Goal: Transaction & Acquisition: Register for event/course

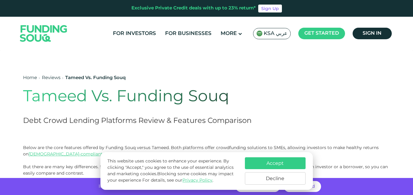
click at [278, 181] on button "Decline" at bounding box center [275, 178] width 61 height 12
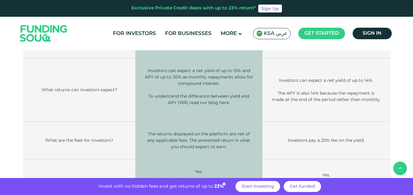
scroll to position [243, 0]
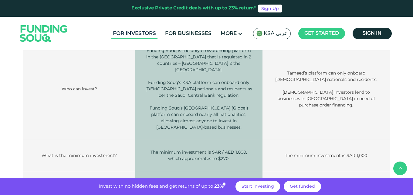
click at [141, 36] on link "For Investors" at bounding box center [134, 34] width 46 height 10
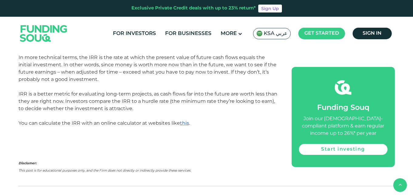
scroll to position [911, 0]
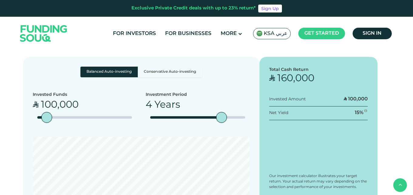
scroll to position [1214, 0]
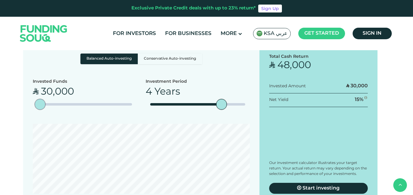
type tc-range-slider "10000"
type tc-range-slider "20000"
drag, startPoint x: 49, startPoint y: 93, endPoint x: 38, endPoint y: 92, distance: 10.7
click at [39, 99] on div "amount slider" at bounding box center [40, 104] width 11 height 11
drag, startPoint x: 222, startPoint y: 90, endPoint x: 160, endPoint y: 97, distance: 61.9
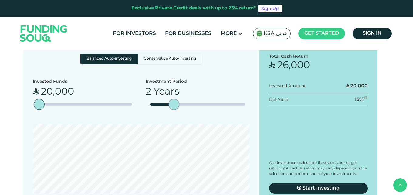
click at [167, 96] on div "Investment Period 2 Years" at bounding box center [198, 96] width 104 height 36
drag, startPoint x: 168, startPoint y: 89, endPoint x: 144, endPoint y: 89, distance: 24.3
click at [144, 89] on div "Invested Funds ʢ 20,000 Investment Period 1 Year" at bounding box center [141, 96] width 217 height 36
type tc-range-slider "1"
click at [252, 73] on div "Balanced Auto-investing Conservative Auto-investing Invested Funds ʢ 20,000 1 Y…" at bounding box center [141, 123] width 236 height 159
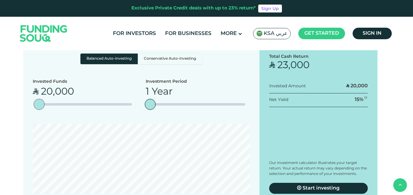
type tc-range-slider "10000"
drag, startPoint x: 38, startPoint y: 87, endPoint x: 31, endPoint y: 85, distance: 7.5
click at [31, 85] on div "Balanced Auto-investing Conservative Auto-investing Invested Funds ʢ 0 1 Year" at bounding box center [141, 123] width 236 height 159
type tc-range-slider "10000"
click at [38, 99] on div "amount slider" at bounding box center [38, 104] width 11 height 11
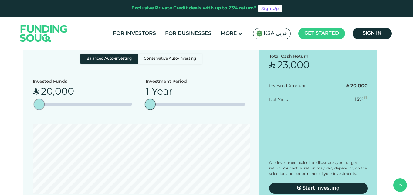
type tc-range-slider "10000"
click at [251, 84] on div "Balanced Auto-investing Conservative Auto-investing Invested Funds ʢ 10,000 1 Y…" at bounding box center [141, 123] width 236 height 159
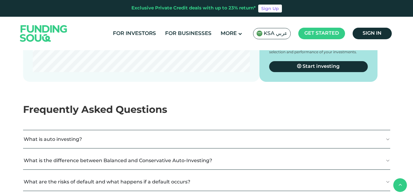
scroll to position [1396, 0]
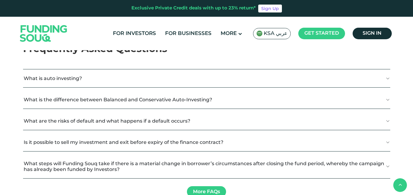
click at [148, 90] on button "What is the difference between Balanced and Conservative Auto-Investing?" at bounding box center [206, 99] width 367 height 18
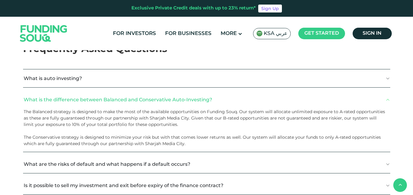
scroll to position [1427, 0]
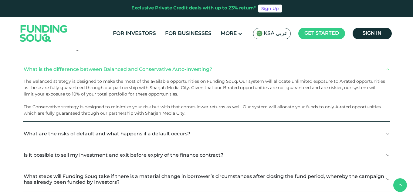
click at [152, 124] on button "What are the risks of default and what happens if a default occurs?" at bounding box center [206, 133] width 367 height 18
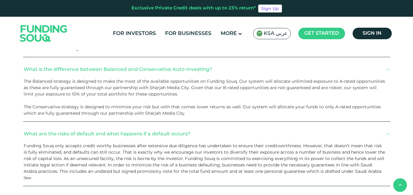
scroll to position [1487, 0]
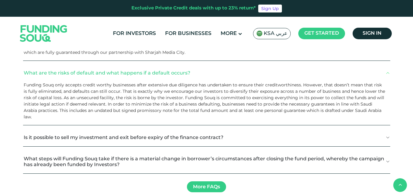
click at [164, 128] on button "Is it possible to sell my investment and exit before expiry of the finance cont…" at bounding box center [206, 137] width 367 height 18
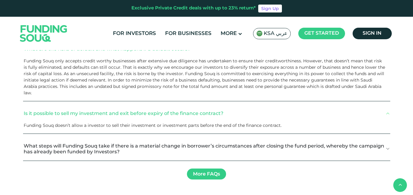
scroll to position [1518, 0]
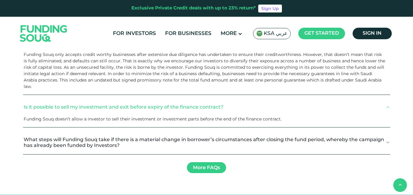
click at [164, 130] on button "What steps will Funding Souq take if there is a material change in borrower’s c…" at bounding box center [206, 142] width 367 height 24
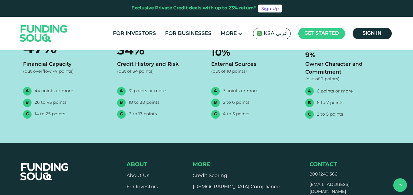
scroll to position [2034, 0]
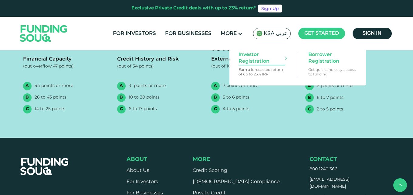
click at [261, 56] on span "Investor Registration" at bounding box center [262, 57] width 47 height 13
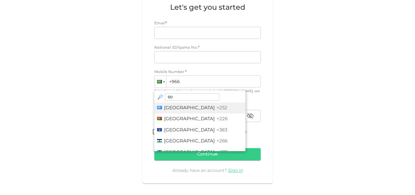
type input "sou"
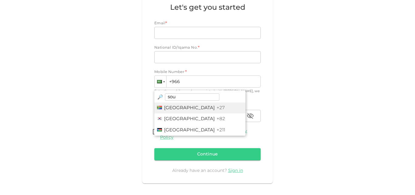
click at [172, 107] on span "South Africa" at bounding box center [189, 108] width 51 height 4
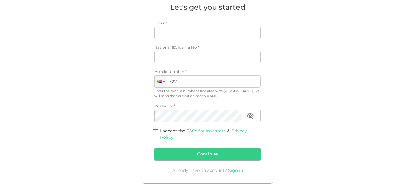
type input "+27"
click at [203, 57] on input "National ID/Iqama No." at bounding box center [207, 57] width 106 height 12
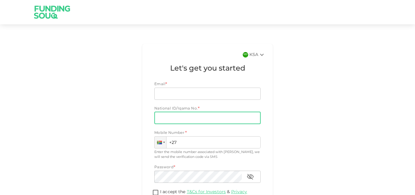
click at [260, 54] on icon at bounding box center [262, 55] width 4 height 2
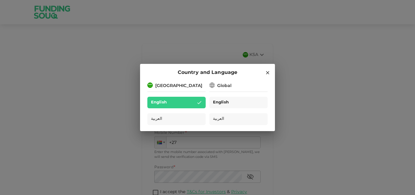
click at [235, 103] on div "English" at bounding box center [238, 103] width 58 height 12
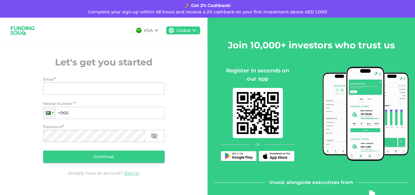
click at [156, 28] on icon at bounding box center [156, 30] width 7 height 7
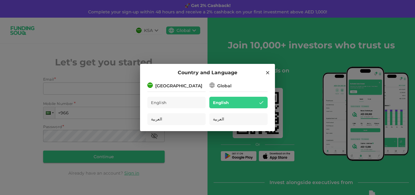
click at [195, 85] on div "[GEOGRAPHIC_DATA]" at bounding box center [176, 85] width 58 height 8
click at [157, 85] on div "[GEOGRAPHIC_DATA]" at bounding box center [178, 86] width 47 height 6
click at [149, 83] on img at bounding box center [149, 84] width 5 height 5
click at [220, 85] on div "Global" at bounding box center [224, 86] width 14 height 6
click at [267, 72] on icon at bounding box center [267, 72] width 3 height 3
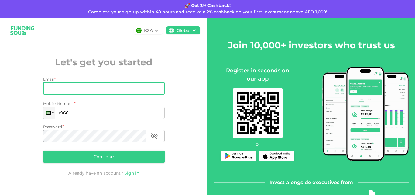
click at [133, 92] on input "Email" at bounding box center [100, 88] width 115 height 12
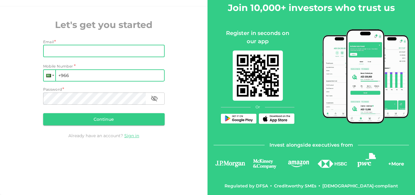
click at [50, 77] on div at bounding box center [50, 75] width 12 height 11
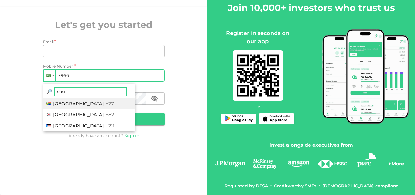
type input "sout"
click at [74, 104] on span "[GEOGRAPHIC_DATA]" at bounding box center [78, 103] width 51 height 6
type input "+27"
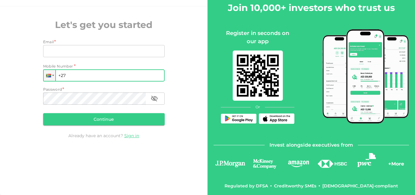
click at [89, 76] on input "+27" at bounding box center [103, 75] width 121 height 12
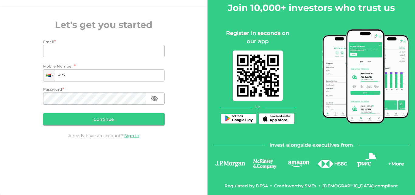
click at [190, 68] on div "KSA Global Let's get you started Email * Email Email Mobile Number * Phone +27 …" at bounding box center [103, 68] width 207 height 176
